Goal: Task Accomplishment & Management: Complete application form

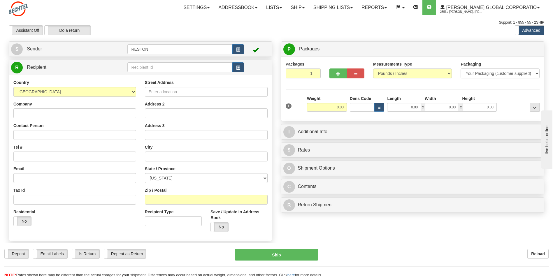
click at [134, 20] on div "Toggle navigation Settings Shipping Preferences Fields Preferences New" at bounding box center [276, 158] width 553 height 316
click at [138, 68] on input "text" at bounding box center [179, 67] width 105 height 10
click at [135, 66] on input "text" at bounding box center [179, 67] width 105 height 10
paste input "Donham, Emilee"
type input "Donham, Emilee"
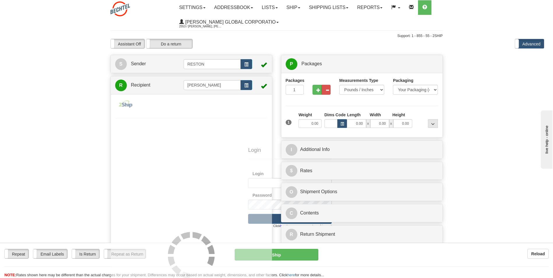
click at [53, 71] on body "Training Course Close Toggle navigation Settings Shipping Preferences New Recip…" at bounding box center [276, 139] width 553 height 278
click at [245, 82] on button "button" at bounding box center [246, 85] width 12 height 10
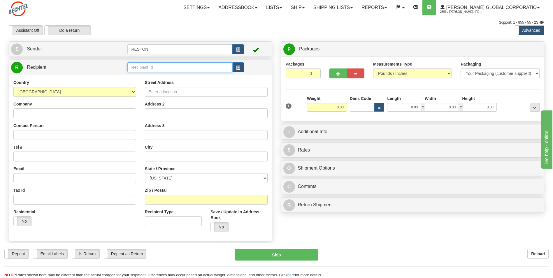
drag, startPoint x: 137, startPoint y: 68, endPoint x: 133, endPoint y: 65, distance: 5.1
click at [137, 68] on input "text" at bounding box center [179, 67] width 105 height 10
paste input "Donham, Emilee"
drag, startPoint x: 150, startPoint y: 66, endPoint x: 161, endPoint y: 67, distance: 11.4
click at [161, 67] on input "Donham, Emilee" at bounding box center [179, 67] width 105 height 10
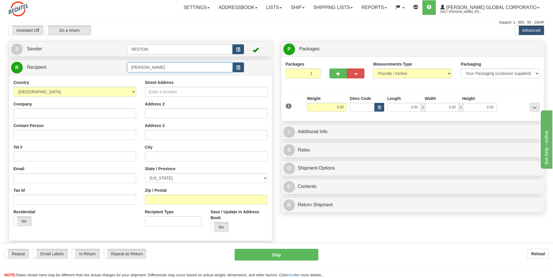
paste input "Emilee"
type input "[PERSON_NAME]"
click at [143, 13] on div "Settings Shipping Preferences Fields Preferences New Store Connections Addressb…" at bounding box center [323, 7] width 441 height 15
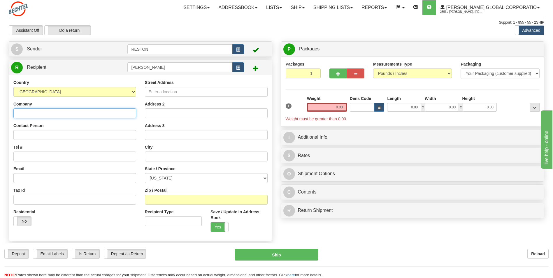
click at [19, 113] on input "Company" at bounding box center [74, 113] width 123 height 10
type input "[PERSON_NAME]"
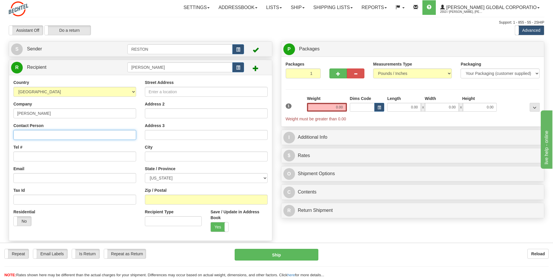
click at [18, 134] on input "Contact Person" at bounding box center [74, 135] width 123 height 10
paste input "Emilee"
click at [39, 135] on input "Emilee" at bounding box center [74, 135] width 123 height 10
type input "[PERSON_NAME]"
click at [22, 156] on input "Tel #" at bounding box center [74, 157] width 123 height 10
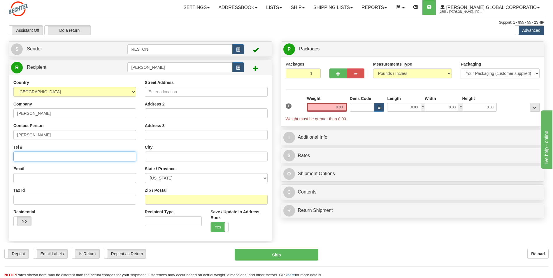
paste input "+1 361 6004755"
click at [16, 157] on input "+1 361 6004755" at bounding box center [74, 157] width 123 height 10
type input "[PHONE_NUMBER]"
click at [22, 178] on input "Email" at bounding box center [74, 178] width 123 height 10
paste input "[EMAIL_ADDRESS][PERSON_NAME][DOMAIN_NAME]"
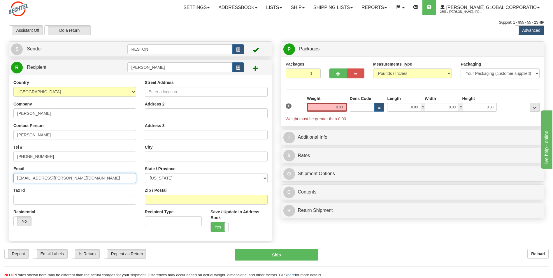
type input "[EMAIL_ADDRESS][PERSON_NAME][DOMAIN_NAME]"
click at [154, 91] on input "Street Address" at bounding box center [206, 92] width 123 height 10
paste input "1006 Park West Dr"
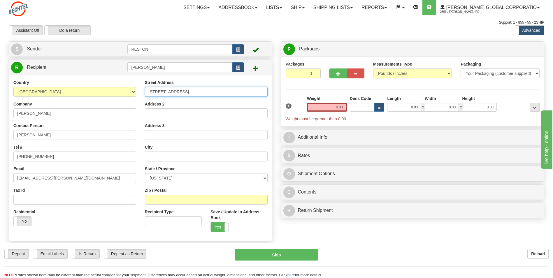
type input "[STREET_ADDRESS]"
click at [149, 154] on input "text" at bounding box center [206, 157] width 123 height 10
type input "Sugar Land"
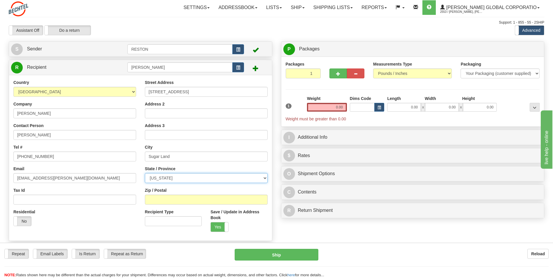
click at [154, 178] on select "ALABAMA ALASKA ARIZONA ARKANSAS Armed Forces America Armed Forces Europe Armed …" at bounding box center [206, 178] width 123 height 10
select select "[GEOGRAPHIC_DATA]"
click at [145, 173] on select "ALABAMA ALASKA ARIZONA ARKANSAS Armed Forces America Armed Forces Europe Armed …" at bounding box center [206, 178] width 123 height 10
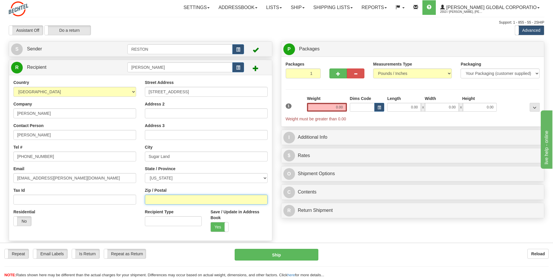
click at [150, 199] on input "Zip / Postal" at bounding box center [206, 200] width 123 height 10
paste input "77478"
type input "77478"
click at [109, 222] on div "Residential Yes No" at bounding box center [74, 220] width 131 height 22
click at [157, 220] on input "Recipient Type" at bounding box center [173, 221] width 57 height 10
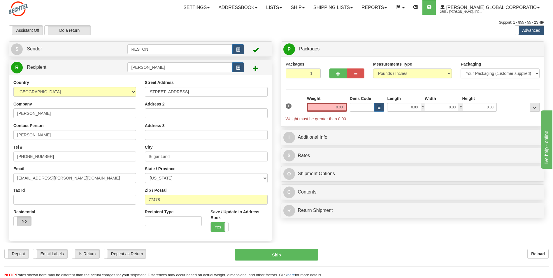
click at [25, 221] on label "No" at bounding box center [22, 221] width 17 height 9
click at [21, 220] on label "Yes" at bounding box center [22, 221] width 17 height 9
click at [449, 74] on select "Pounds / Inches Kilograms / Centimeters" at bounding box center [412, 73] width 79 height 10
click at [538, 73] on select "Your Packaging (customer supplied) Envelope (carrier supplied) Pack (carrier su…" at bounding box center [500, 73] width 79 height 10
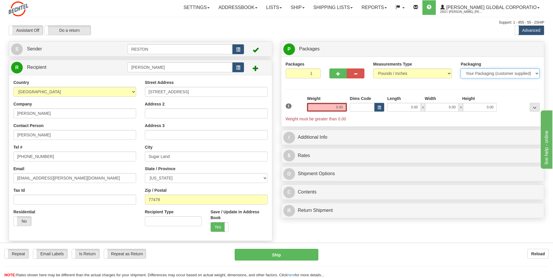
select select "4"
click at [461, 68] on select "Your Packaging (customer supplied) Envelope (carrier supplied) Pack (carrier su…" at bounding box center [500, 73] width 79 height 10
click at [333, 106] on input "0.00" at bounding box center [327, 107] width 40 height 9
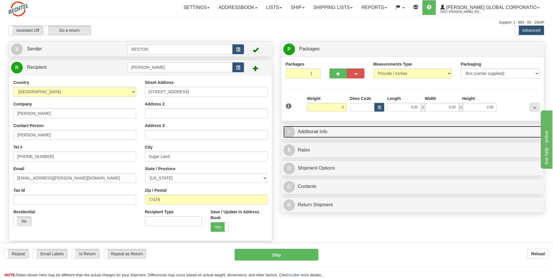
type input "3.00"
click at [292, 132] on span "I" at bounding box center [289, 132] width 12 height 12
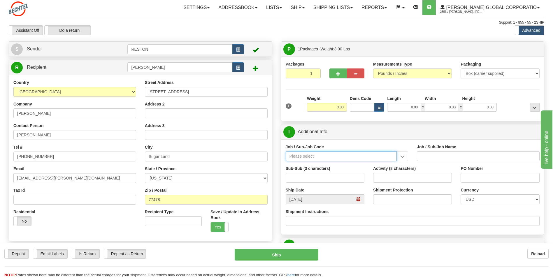
click at [293, 156] on input "Job / Sub-Job Code" at bounding box center [341, 156] width 111 height 10
paste input "86717-YWU"
type input "86717-YWU"
click at [290, 166] on div "86717-YWU" at bounding box center [340, 165] width 106 height 6
type input "BEO - FORMWORK - US YARD/INVENTORY COST"
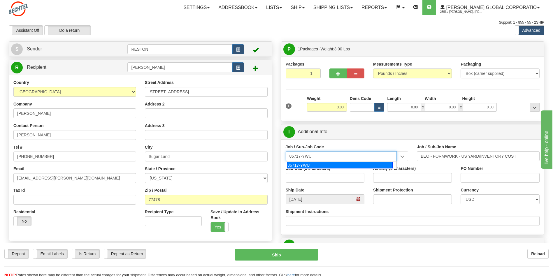
type input "86717-YWU"
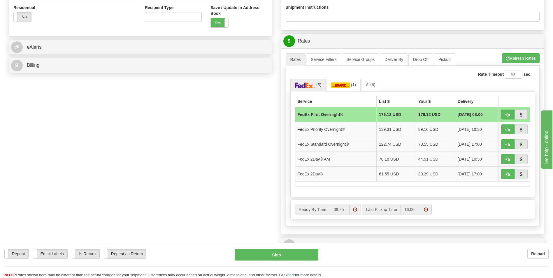
scroll to position [205, 0]
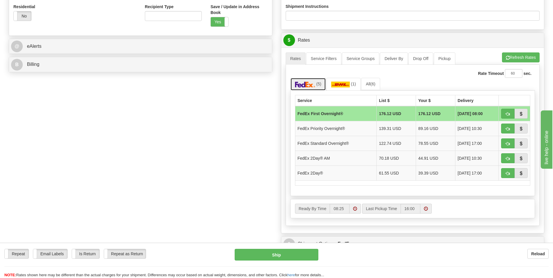
click at [304, 82] on img at bounding box center [305, 85] width 20 height 6
click at [508, 173] on span "button" at bounding box center [508, 174] width 4 height 4
type input "03"
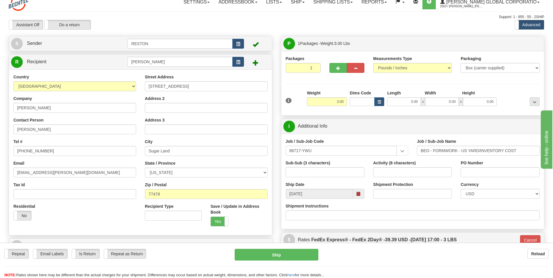
scroll to position [0, 0]
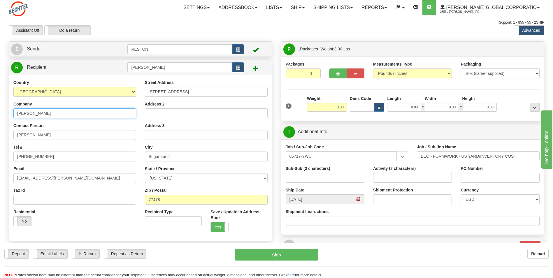
click at [39, 113] on input "[PERSON_NAME]" at bounding box center [74, 113] width 123 height 10
type input "[PERSON_NAME] BEO"
click at [125, 9] on div "Settings Shipping Preferences Fields Preferences New Store Connections Addressb…" at bounding box center [323, 7] width 441 height 15
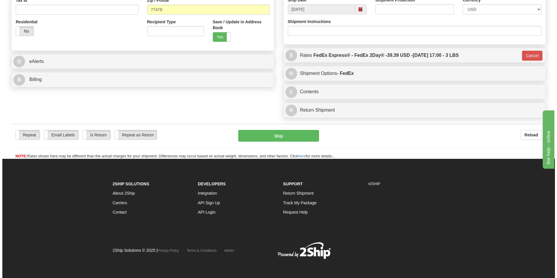
scroll to position [192, 0]
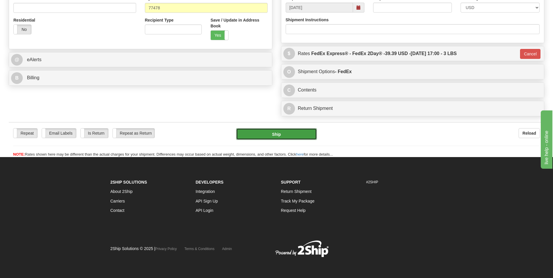
click at [276, 134] on button "Ship" at bounding box center [276, 134] width 80 height 12
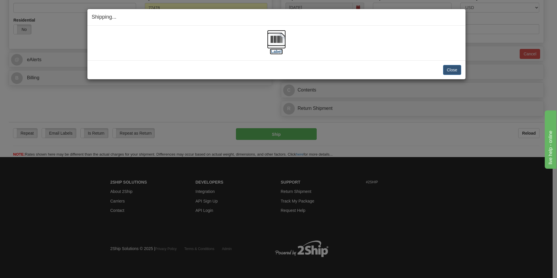
click at [276, 41] on img at bounding box center [276, 39] width 19 height 19
click at [448, 68] on button "Close" at bounding box center [452, 70] width 18 height 10
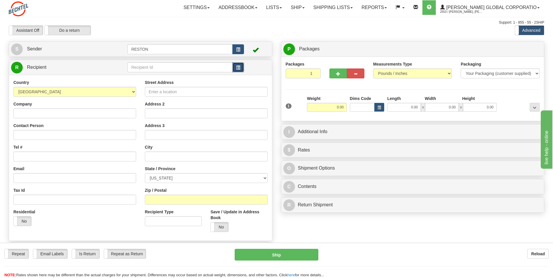
click at [238, 66] on span "button" at bounding box center [238, 68] width 4 height 4
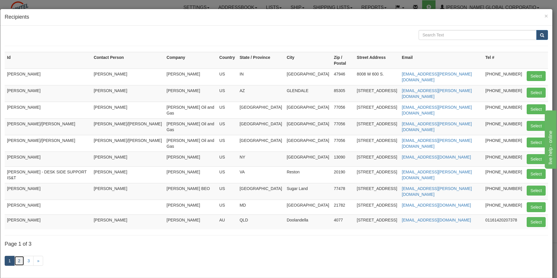
click at [18, 256] on link "2" at bounding box center [19, 261] width 10 height 10
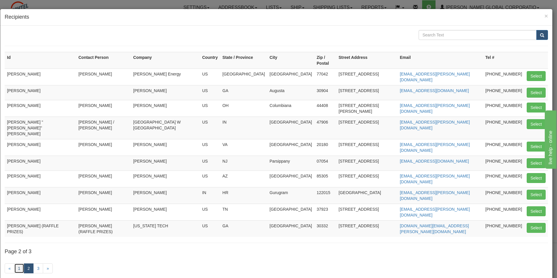
click at [18, 264] on link "1" at bounding box center [19, 269] width 10 height 10
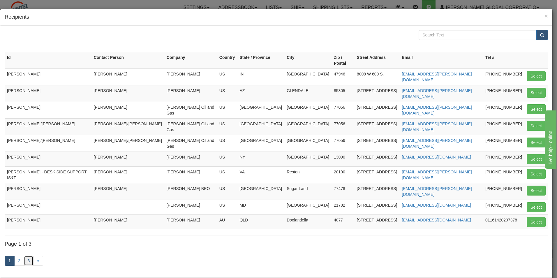
click at [29, 256] on link "3" at bounding box center [29, 261] width 10 height 10
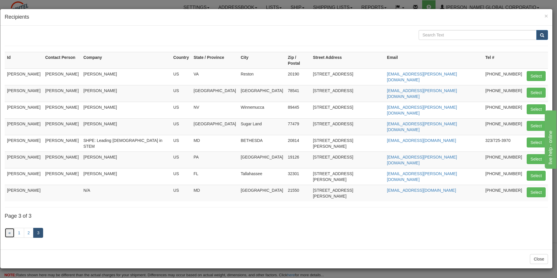
click at [9, 228] on link "«" at bounding box center [10, 233] width 10 height 10
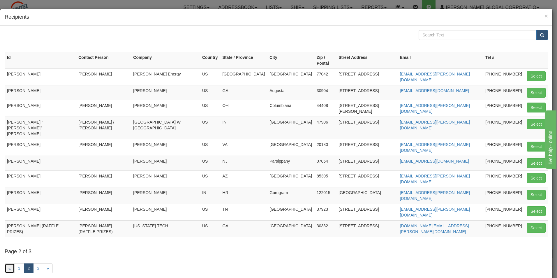
click at [10, 264] on link "«" at bounding box center [10, 269] width 10 height 10
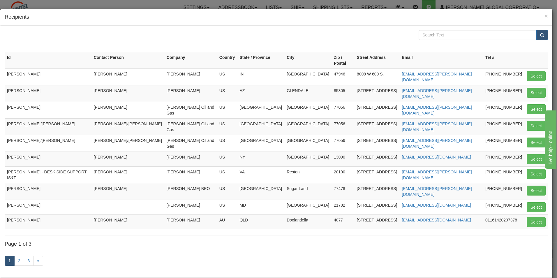
click at [16, 183] on td "[PERSON_NAME]" at bounding box center [48, 191] width 87 height 17
click at [528, 186] on button "Select" at bounding box center [536, 191] width 19 height 10
type input "[PERSON_NAME]"
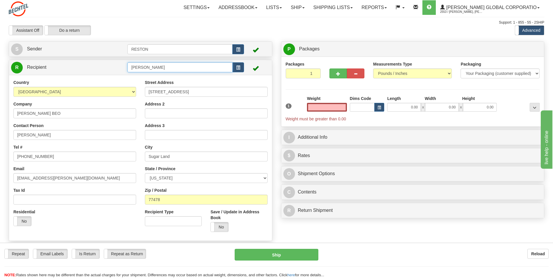
type input "0.00"
drag, startPoint x: 171, startPoint y: 67, endPoint x: 129, endPoint y: 67, distance: 41.4
click at [129, 67] on input "[PERSON_NAME]" at bounding box center [179, 67] width 105 height 10
paste input "[PERSON_NAME]"
type input "[PERSON_NAME]"
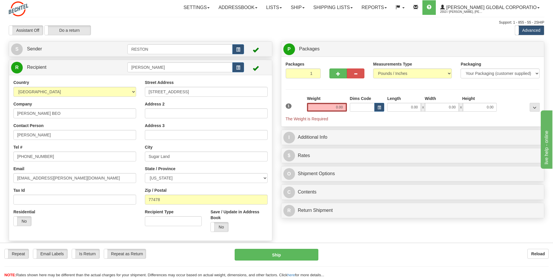
click at [133, 17] on div "Toggle navigation Settings Shipping Preferences Fields Preferences New" at bounding box center [276, 155] width 553 height 310
drag, startPoint x: 69, startPoint y: 178, endPoint x: 13, endPoint y: 178, distance: 55.7
click at [13, 178] on div "Country AFGHANISTAN ALAND ISLANDS ALBANIA ALGERIA AMERICAN SAMOA ANDORRA ANGOLA…" at bounding box center [74, 155] width 131 height 151
paste input "ltenorio"
type input "[EMAIL_ADDRESS][PERSON_NAME][DOMAIN_NAME]"
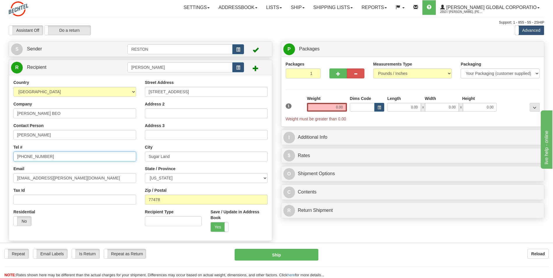
drag, startPoint x: 51, startPoint y: 156, endPoint x: 9, endPoint y: 156, distance: 41.7
click at [9, 156] on div "Country AFGHANISTAN ALAND ISLANDS ALBANIA ALGERIA AMERICAN SAMOA ANDORRA ANGOLA…" at bounding box center [74, 155] width 131 height 151
click at [48, 155] on input "[PHONE_NUMBER]" at bounding box center [74, 157] width 123 height 10
drag, startPoint x: 48, startPoint y: 155, endPoint x: 13, endPoint y: 155, distance: 35.9
click at [13, 155] on div "Country AFGHANISTAN ALAND ISLANDS ALBANIA ALGERIA AMERICAN SAMOA ANDORRA ANGOLA…" at bounding box center [74, 155] width 131 height 151
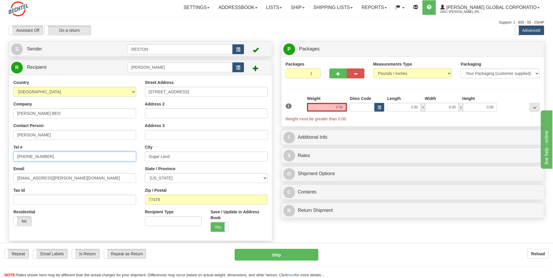
paste input "+12816325304"
click at [16, 155] on input "+12816325304" at bounding box center [74, 157] width 123 height 10
type input "[PHONE_NUMBER]"
click at [537, 72] on select "Your Packaging (customer supplied) Envelope (carrier supplied) Pack (carrier su…" at bounding box center [500, 73] width 79 height 10
select select "4"
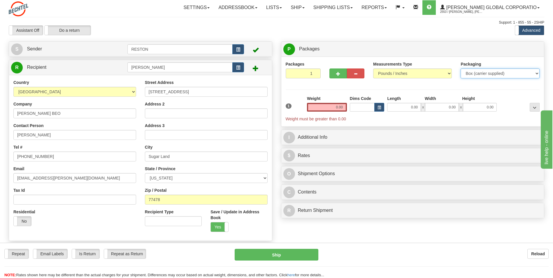
click at [461, 68] on select "Your Packaging (customer supplied) Envelope (carrier supplied) Pack (carrier su…" at bounding box center [500, 73] width 79 height 10
click at [330, 108] on input "0.00" at bounding box center [327, 107] width 40 height 9
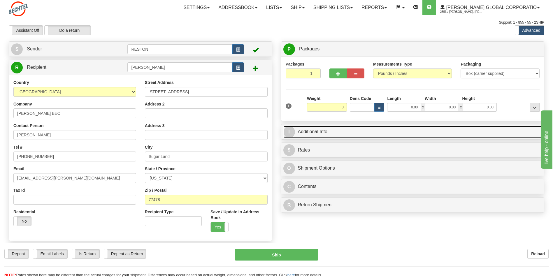
type input "3.00"
click at [289, 130] on span "I" at bounding box center [289, 132] width 12 height 12
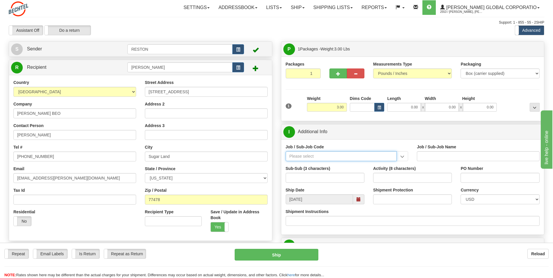
click at [299, 156] on input "Job / Sub-Job Code" at bounding box center [341, 156] width 111 height 10
paste input "86717-YWU"
type input "86717-YWU"
click at [288, 164] on div "86717-YWU" at bounding box center [340, 165] width 106 height 6
type input "BEO - FORMWORK - US YARD/INVENTORY COST"
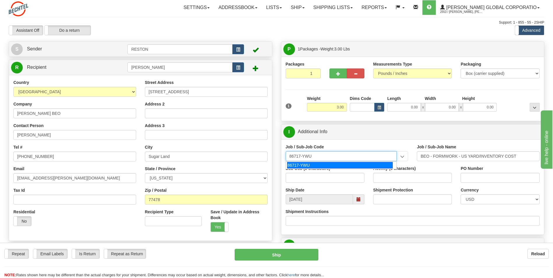
type input "86717-YWU"
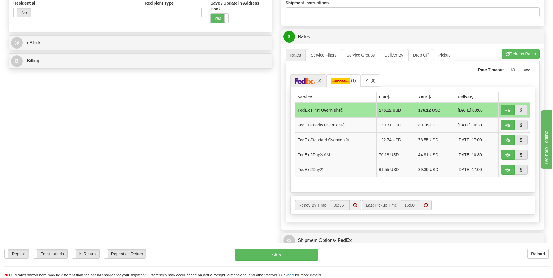
scroll to position [232, 0]
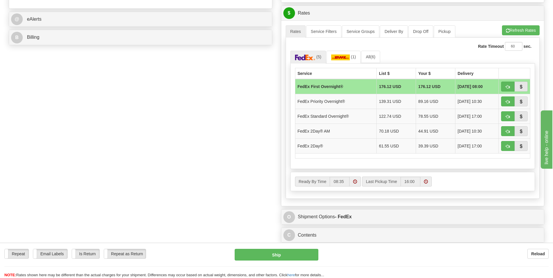
drag, startPoint x: 555, startPoint y: 69, endPoint x: 4, endPoint y: 0, distance: 555.3
click at [506, 146] on span "button" at bounding box center [508, 147] width 4 height 4
type input "03"
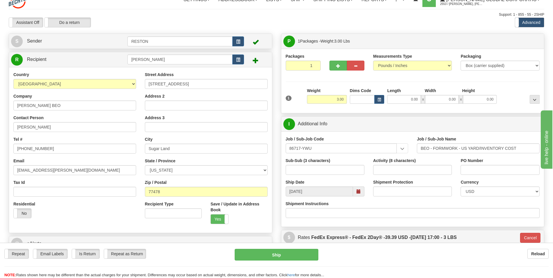
scroll to position [9, 0]
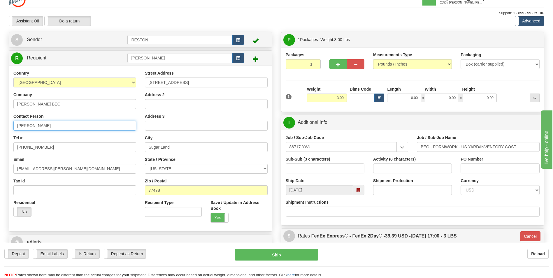
drag, startPoint x: 52, startPoint y: 125, endPoint x: 5, endPoint y: 125, distance: 46.3
click at [5, 125] on div "Create a label for the return Create Pickup Without Label S Sender RESTON" at bounding box center [140, 151] width 272 height 239
type input "[PERSON_NAME]"
click at [138, 18] on div "Assistant On Assistant Off Do a return Do a return" at bounding box center [117, 21] width 227 height 10
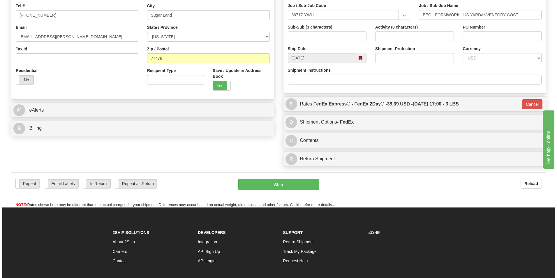
scroll to position [192, 0]
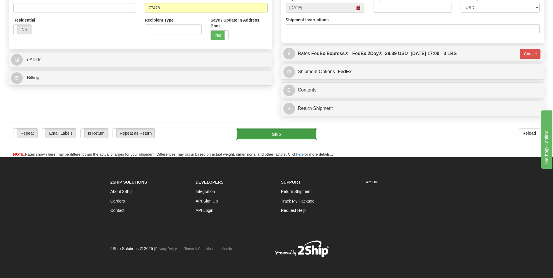
click at [273, 134] on button "Ship" at bounding box center [276, 134] width 80 height 12
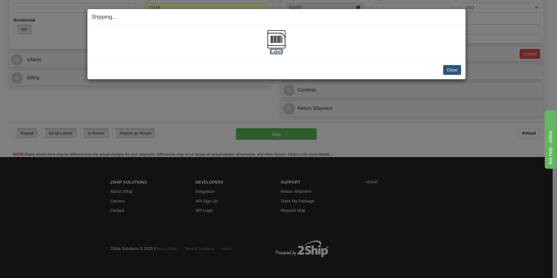
click at [276, 38] on img at bounding box center [276, 39] width 19 height 19
click at [451, 69] on button "Close" at bounding box center [452, 70] width 18 height 10
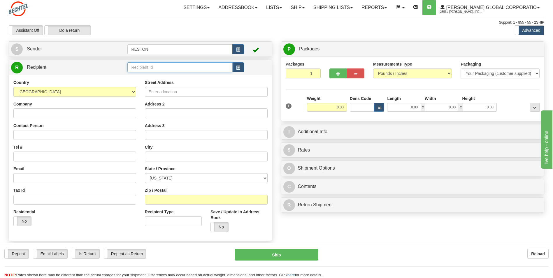
click at [140, 66] on input "text" at bounding box center [179, 67] width 105 height 10
click at [238, 68] on span "button" at bounding box center [238, 68] width 4 height 4
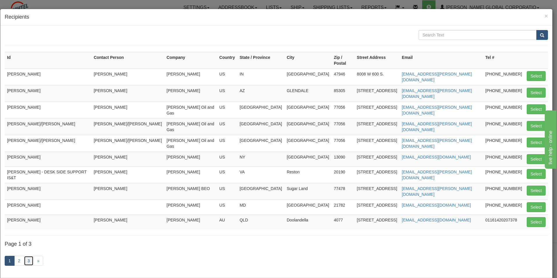
click at [28, 256] on link "3" at bounding box center [29, 261] width 10 height 10
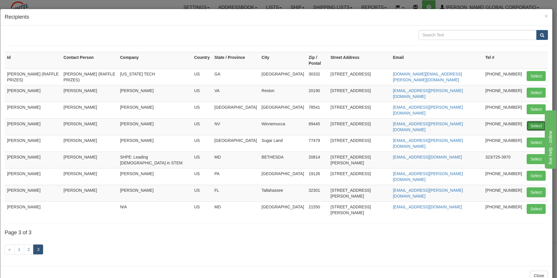
click at [533, 121] on button "Select" at bounding box center [536, 126] width 19 height 10
type input "SAMUEL ANDERSEN"
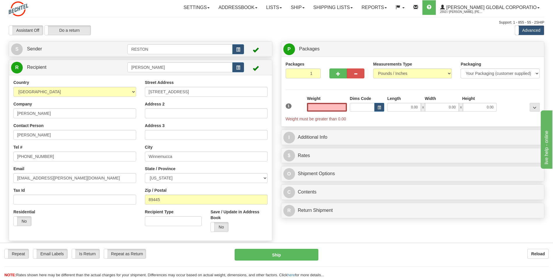
type input "0.00"
click at [147, 20] on div "Toggle navigation Settings Shipping Preferences Fields Preferences New" at bounding box center [276, 155] width 553 height 310
click at [537, 73] on select "Your Packaging (customer supplied) Envelope (carrier supplied) Pack (carrier su…" at bounding box center [500, 73] width 79 height 10
select select "4"
click at [461, 68] on select "Your Packaging (customer supplied) Envelope (carrier supplied) Pack (carrier su…" at bounding box center [500, 73] width 79 height 10
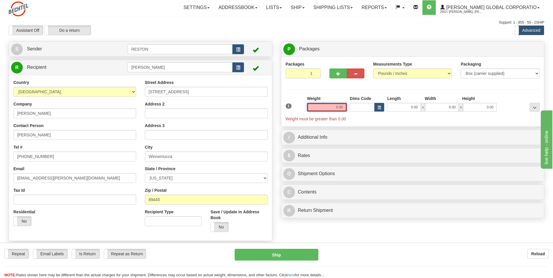
click at [332, 106] on input "0.00" at bounding box center [327, 107] width 40 height 9
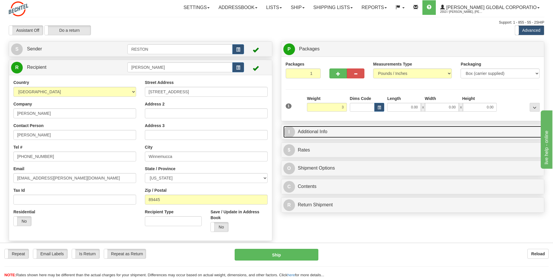
type input "3.00"
click at [290, 131] on span "I" at bounding box center [289, 132] width 12 height 12
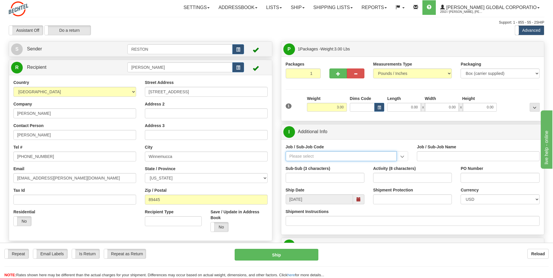
click at [292, 154] on input "Job / Sub-Job Code" at bounding box center [341, 156] width 111 height 10
paste input "26529-141"
type input "26529-141"
click at [291, 165] on div "26529-141" at bounding box center [340, 165] width 106 height 6
type input "THACKER PASS PROJECT - THACKER PASS SITE OFFICE U"
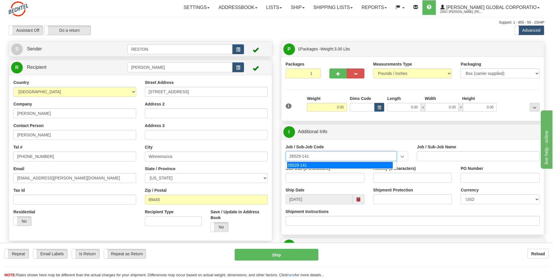
type input "26529-141"
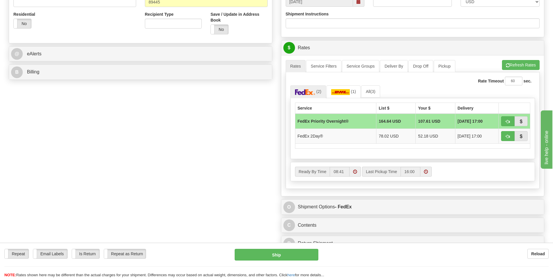
scroll to position [212, 0]
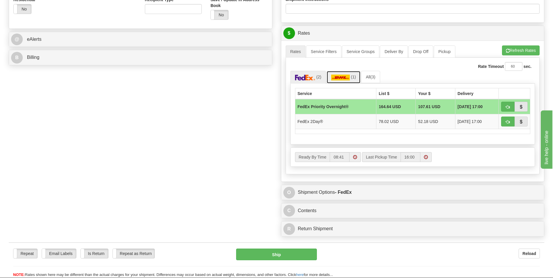
click at [339, 77] on img at bounding box center [340, 78] width 19 height 6
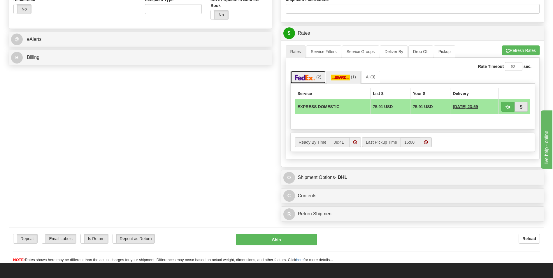
click at [295, 76] on img at bounding box center [305, 78] width 20 height 6
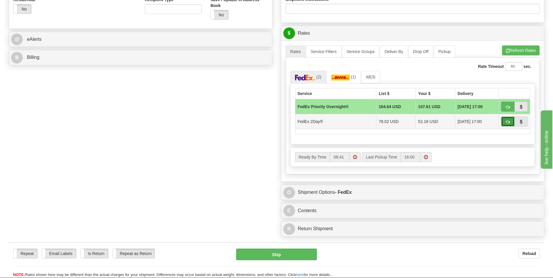
click at [507, 122] on span "button" at bounding box center [508, 122] width 4 height 4
type input "03"
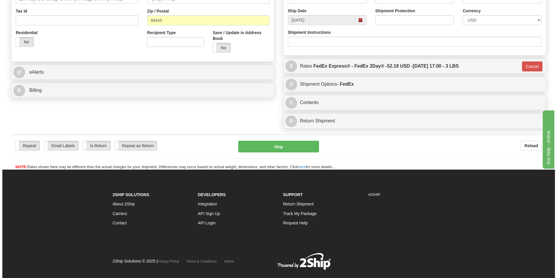
scroll to position [192, 0]
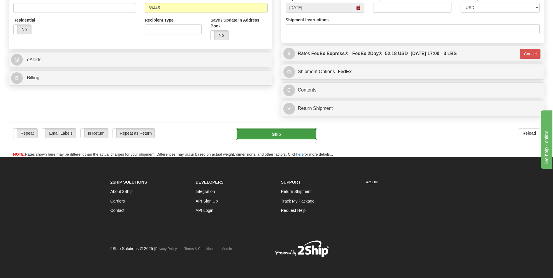
click at [276, 134] on button "Ship" at bounding box center [276, 134] width 80 height 12
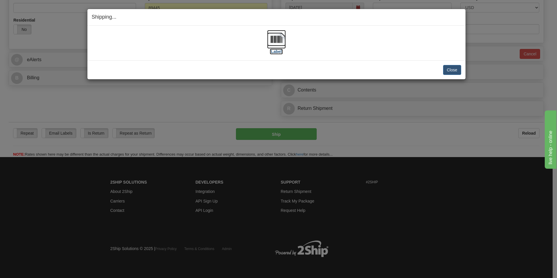
click at [275, 38] on img at bounding box center [276, 39] width 19 height 19
click at [451, 69] on button "Close" at bounding box center [452, 70] width 18 height 10
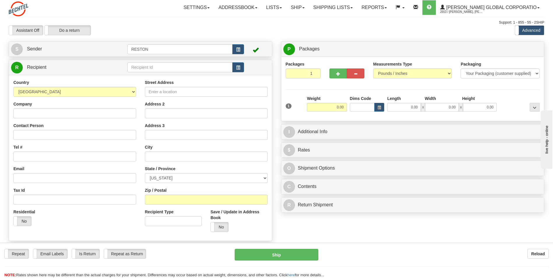
click at [129, 7] on div "Settings Shipping Preferences Fields Preferences New Store Connections Addressb…" at bounding box center [323, 7] width 441 height 15
click at [238, 68] on span "button" at bounding box center [238, 68] width 4 height 4
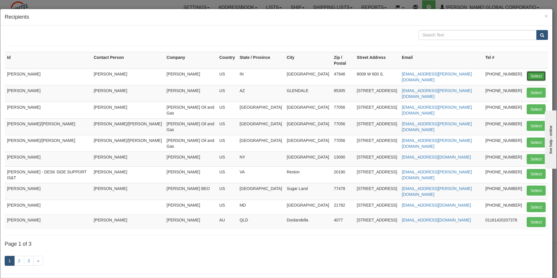
click at [533, 71] on button "Select" at bounding box center [536, 76] width 19 height 10
type input "[PERSON_NAME]"
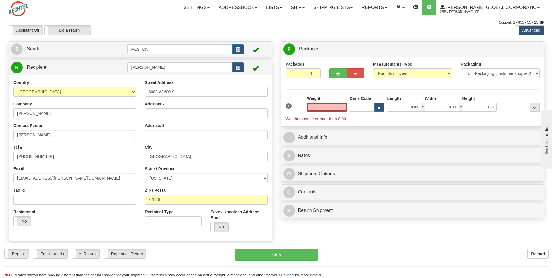
type input "0.00"
click at [334, 107] on input "0.00" at bounding box center [327, 107] width 40 height 9
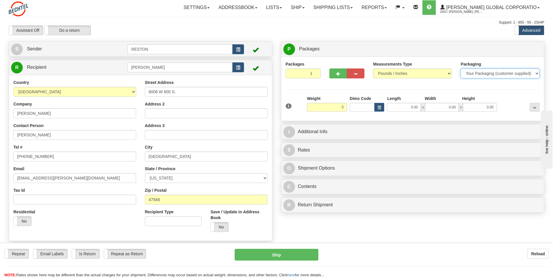
type input "5.00"
click at [537, 72] on select "Your Packaging (customer supplied) Envelope (carrier supplied) Pack (carrier su…" at bounding box center [500, 73] width 79 height 10
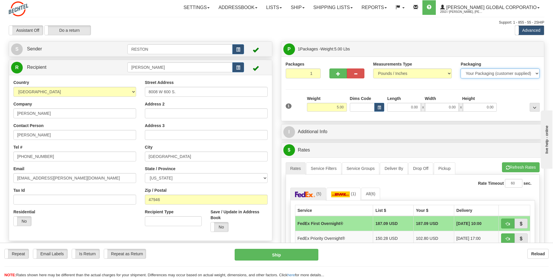
select select "4"
click at [461, 68] on select "Your Packaging (customer supplied) Envelope (carrier supplied) Pack (carrier su…" at bounding box center [500, 73] width 79 height 10
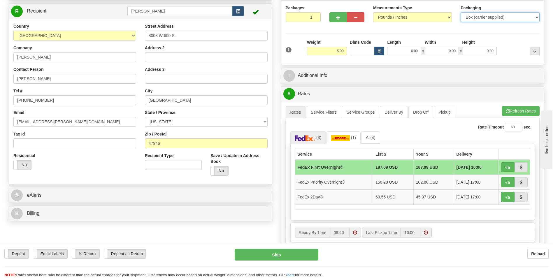
scroll to position [50, 0]
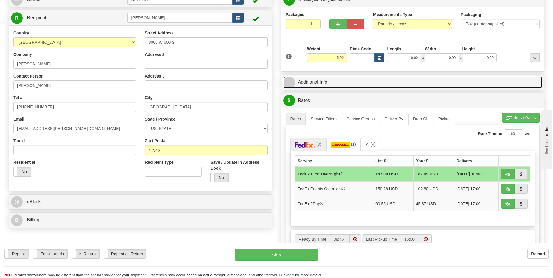
click at [292, 80] on span "I" at bounding box center [289, 83] width 12 height 12
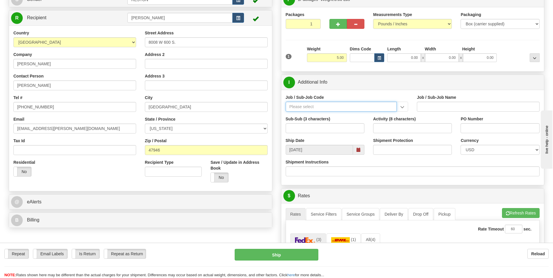
click at [298, 107] on input "Job / Sub-Job Code" at bounding box center [341, 107] width 111 height 10
paste input "26660-210"
type input "26660-210"
click at [292, 115] on div "26660-210" at bounding box center [340, 116] width 106 height 6
type input "MAMMOTH SOUTH SOLAR PROJECT TSA - FIELD NON-MANUA"
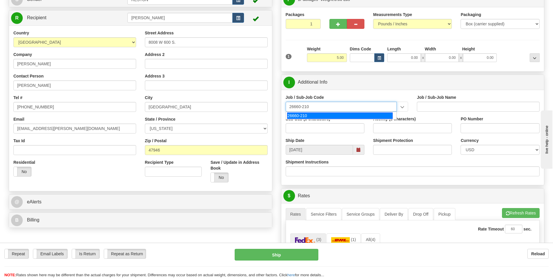
type input "26660-210"
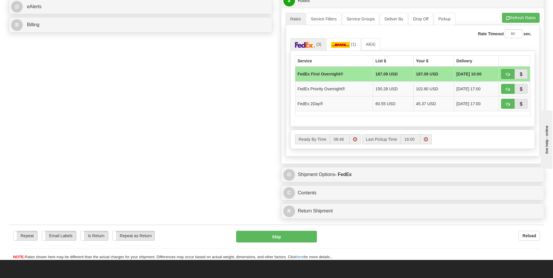
scroll to position [246, 0]
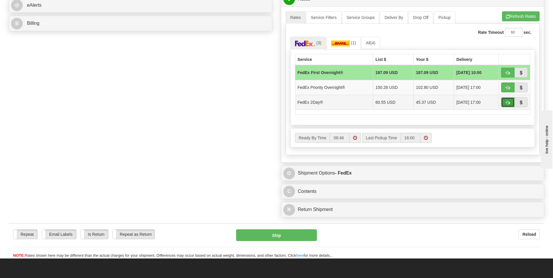
click at [507, 102] on span "button" at bounding box center [508, 103] width 4 height 4
type input "03"
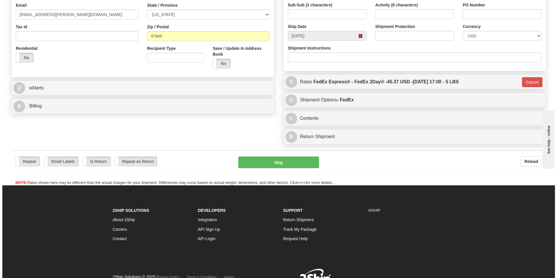
scroll to position [192, 0]
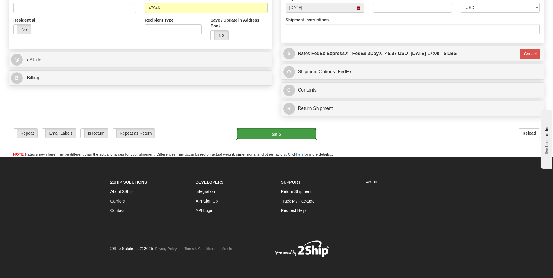
click at [275, 135] on button "Ship" at bounding box center [276, 134] width 80 height 12
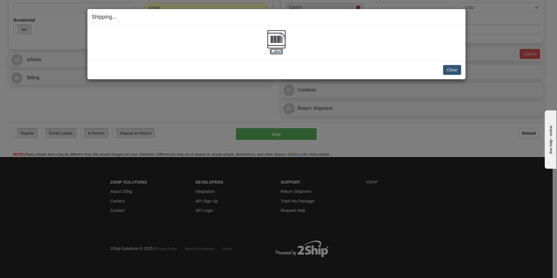
click at [276, 39] on img at bounding box center [276, 39] width 19 height 19
click at [449, 69] on button "Close" at bounding box center [452, 70] width 18 height 10
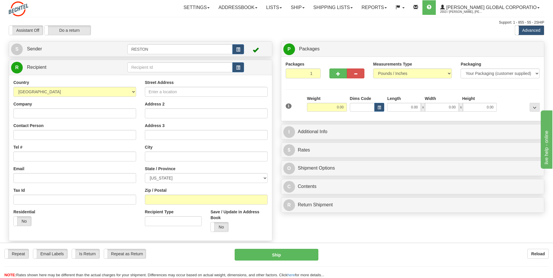
click at [160, 14] on div "Settings Shipping Preferences Fields Preferences New Store Connections Addressb…" at bounding box center [323, 7] width 441 height 15
click at [238, 67] on span "button" at bounding box center [238, 68] width 4 height 4
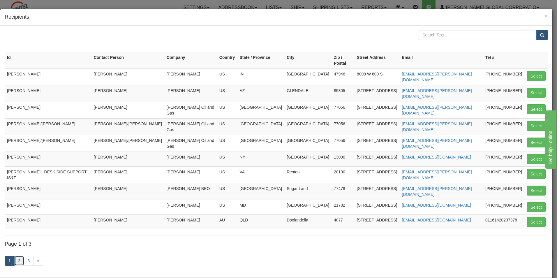
click at [20, 256] on link "2" at bounding box center [19, 261] width 10 height 10
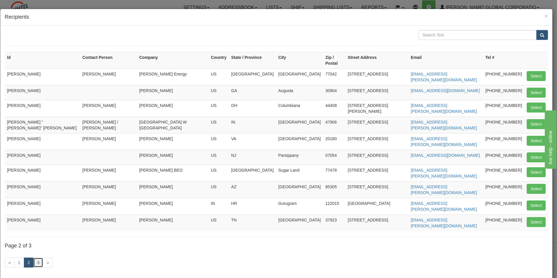
click at [38, 258] on link "3" at bounding box center [38, 263] width 10 height 10
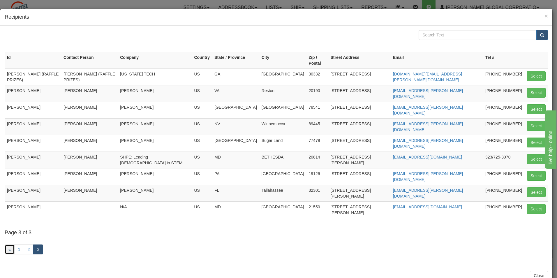
click at [8, 245] on link "«" at bounding box center [10, 250] width 10 height 10
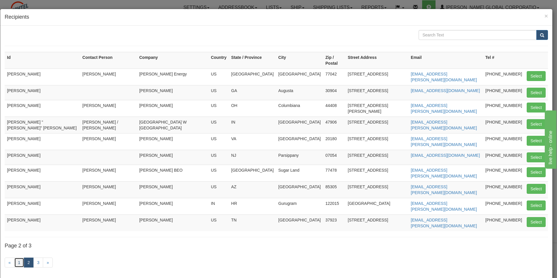
click at [20, 258] on link "1" at bounding box center [19, 263] width 10 height 10
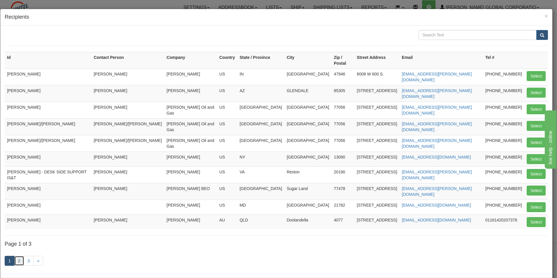
click at [19, 256] on link "2" at bounding box center [19, 261] width 10 height 10
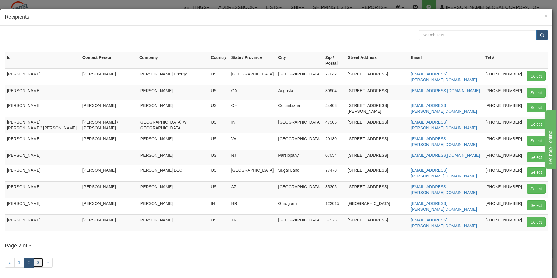
click at [38, 258] on link "3" at bounding box center [38, 263] width 10 height 10
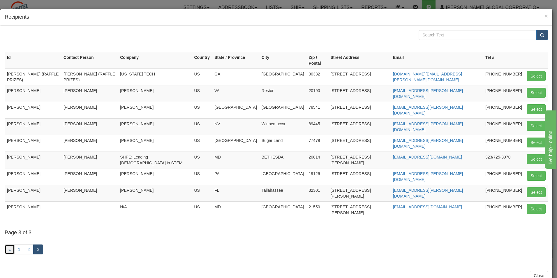
click at [9, 245] on link "«" at bounding box center [10, 250] width 10 height 10
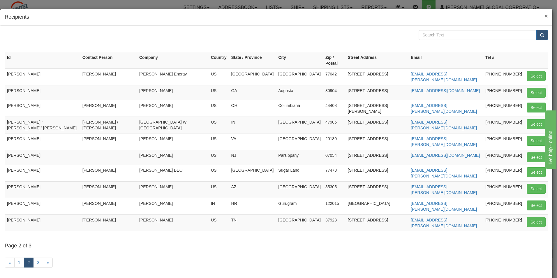
click at [545, 16] on span "×" at bounding box center [546, 16] width 3 height 7
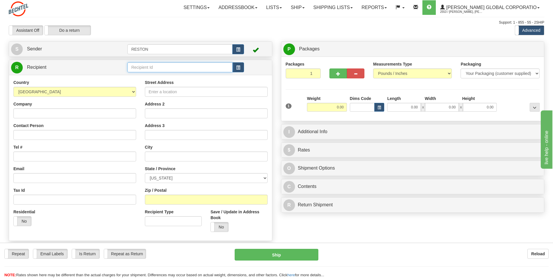
click at [138, 69] on input "text" at bounding box center [179, 67] width 105 height 10
paste input "[PERSON_NAME]"
type input "[PERSON_NAME]"
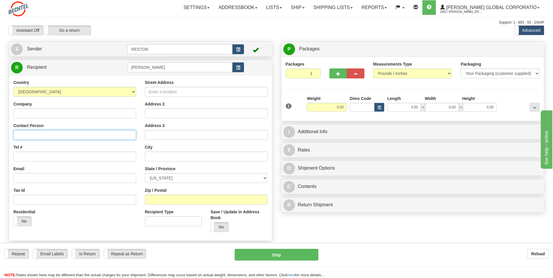
click at [20, 134] on div "Country [GEOGRAPHIC_DATA] [GEOGRAPHIC_DATA] [GEOGRAPHIC_DATA] [GEOGRAPHIC_DATA]…" at bounding box center [140, 158] width 263 height 166
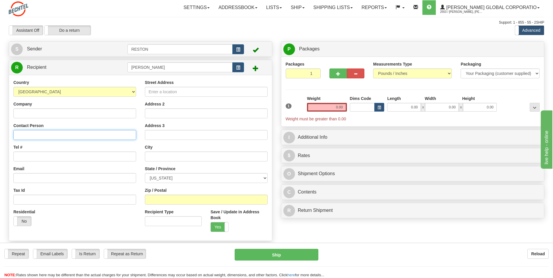
paste input "[PERSON_NAME]"
type input "[PERSON_NAME]"
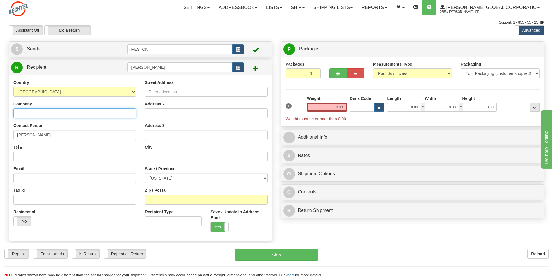
click at [20, 113] on input "Company" at bounding box center [74, 113] width 123 height 10
type input "[PERSON_NAME]"
click at [161, 92] on input "Street Address" at bounding box center [206, 92] width 123 height 10
paste input "[STREET_ADDRESS]"
type input "[STREET_ADDRESS]"
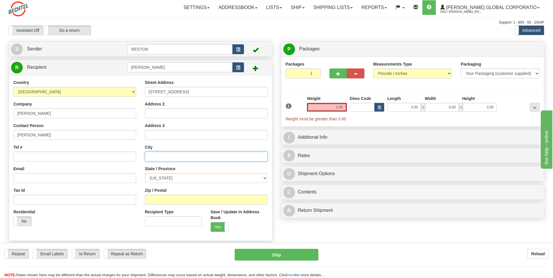
click at [154, 156] on input "text" at bounding box center [206, 157] width 123 height 10
paste input "Sulphur"
type input "Sulphur"
click at [158, 177] on select "[US_STATE] [US_STATE] [US_STATE] [US_STATE] Armed Forces America Armed Forces E…" at bounding box center [206, 178] width 123 height 10
select select "LA"
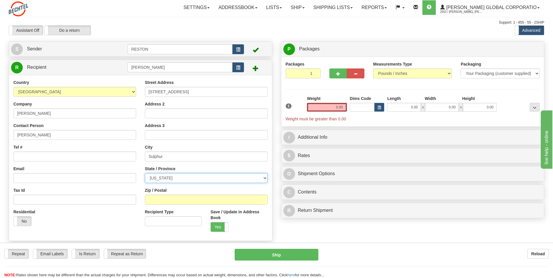
click at [145, 173] on select "[US_STATE] [US_STATE] [US_STATE] [US_STATE] Armed Forces America Armed Forces E…" at bounding box center [206, 178] width 123 height 10
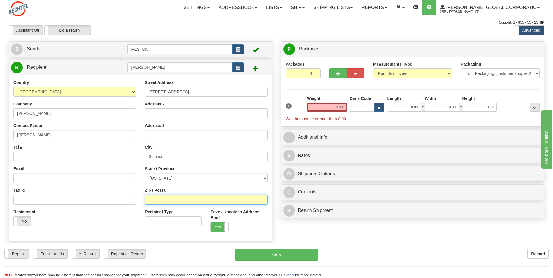
click at [154, 200] on input "Zip / Postal" at bounding box center [206, 200] width 123 height 10
click at [150, 199] on input "Zip / Postal" at bounding box center [206, 200] width 123 height 10
paste input "70665"
type input "70665"
click at [118, 215] on div "Residential Yes No" at bounding box center [74, 220] width 131 height 22
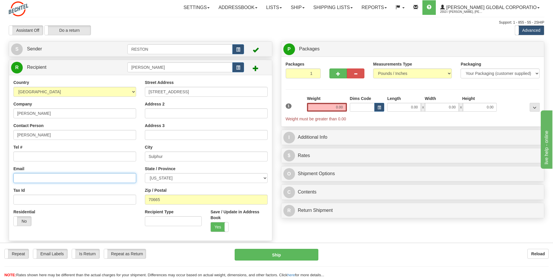
click at [19, 176] on input "Email" at bounding box center [74, 178] width 123 height 10
paste input "[EMAIL_ADDRESS][PERSON_NAME][DOMAIN_NAME]"
type input "[EMAIL_ADDRESS][PERSON_NAME][DOMAIN_NAME]"
click at [28, 156] on input "Tel #" at bounding box center [74, 157] width 123 height 10
click at [19, 156] on input "Tel #" at bounding box center [74, 157] width 123 height 10
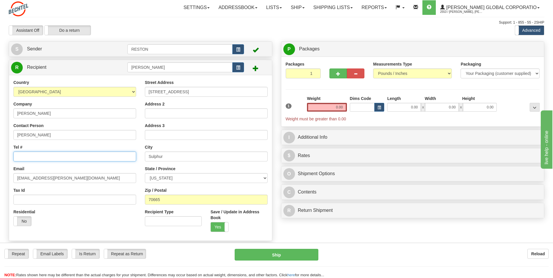
paste input "[PHONE_NUMBER]"
type input "[PHONE_NUMBER]"
click at [128, 23] on div "Support: 1 - 855 - 55 - 2SHIP" at bounding box center [276, 22] width 535 height 5
click at [535, 73] on select "Your Packaging (customer supplied) Envelope (carrier supplied) Pack (carrier su…" at bounding box center [500, 73] width 79 height 10
select select "4"
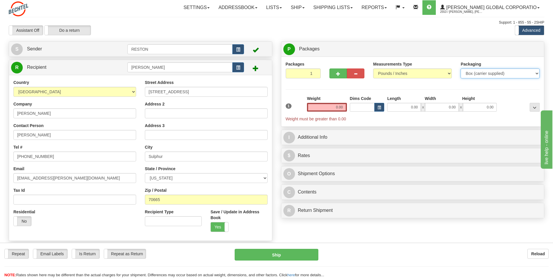
click at [461, 68] on select "Your Packaging (customer supplied) Envelope (carrier supplied) Pack (carrier su…" at bounding box center [500, 73] width 79 height 10
click at [339, 106] on input "0.00" at bounding box center [327, 107] width 40 height 9
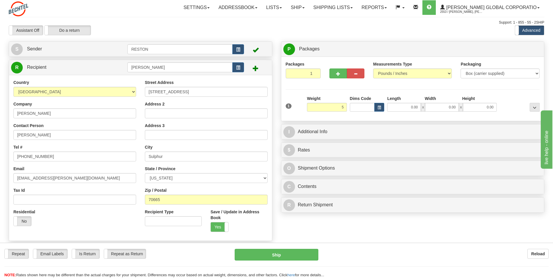
type input "5.00"
click at [302, 88] on div "Packages 1 1 Measurements Type" at bounding box center [413, 88] width 254 height 55
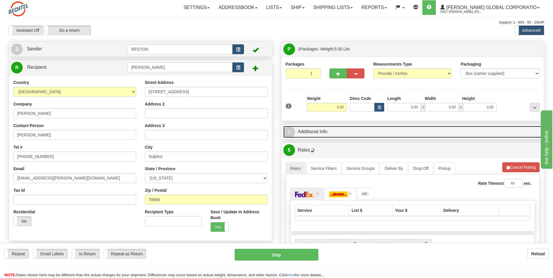
click at [290, 132] on span "I" at bounding box center [289, 132] width 12 height 12
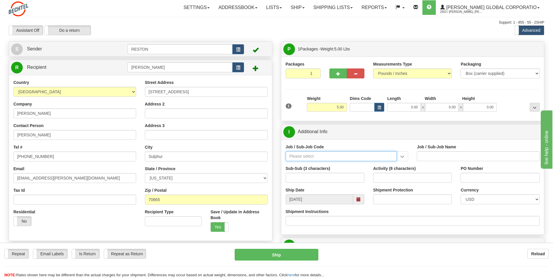
click at [298, 157] on input "Job / Sub-Job Code" at bounding box center [341, 156] width 111 height 10
paste input "26132-510"
type input "26132-510"
click at [293, 166] on div "26132-510" at bounding box center [340, 165] width 106 height 6
type input "DRIFTWOOD LNG - FNM - LNG CONSTRUCTION"
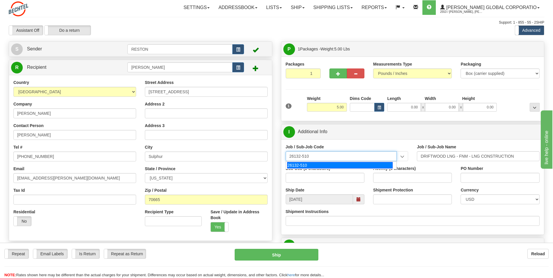
type input "26132-510"
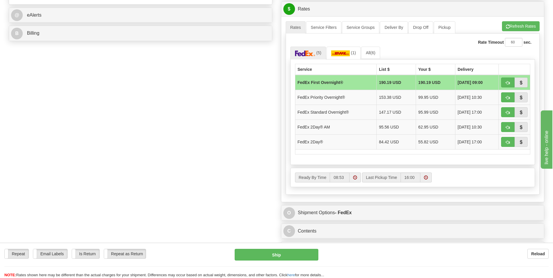
scroll to position [238, 0]
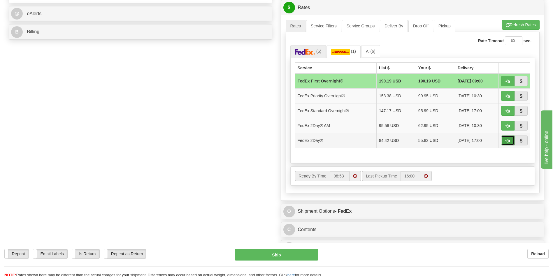
click at [508, 140] on span "button" at bounding box center [508, 141] width 4 height 4
type input "03"
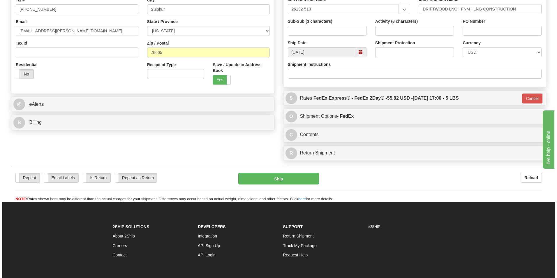
scroll to position [192, 0]
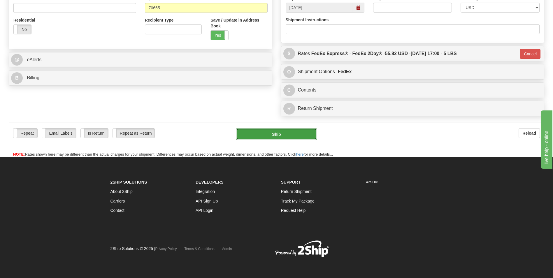
click at [276, 135] on button "Ship" at bounding box center [276, 134] width 80 height 12
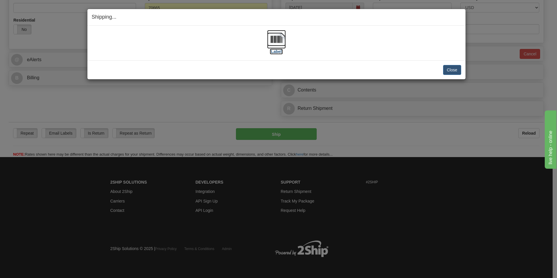
click at [277, 39] on img at bounding box center [276, 39] width 19 height 19
